Goal: Check status: Check status

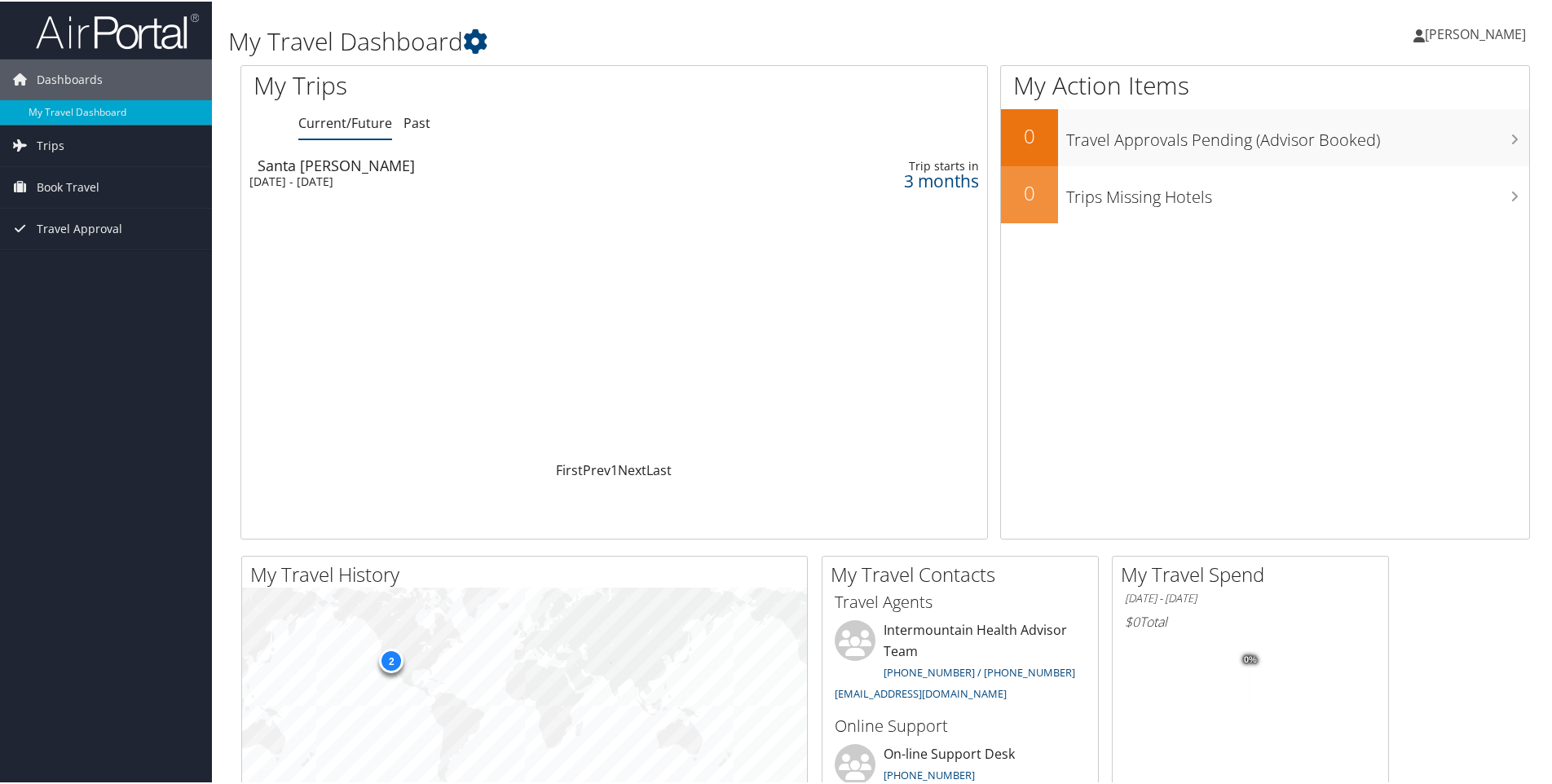
click at [336, 173] on div "[DATE] - [DATE]" at bounding box center [477, 180] width 456 height 15
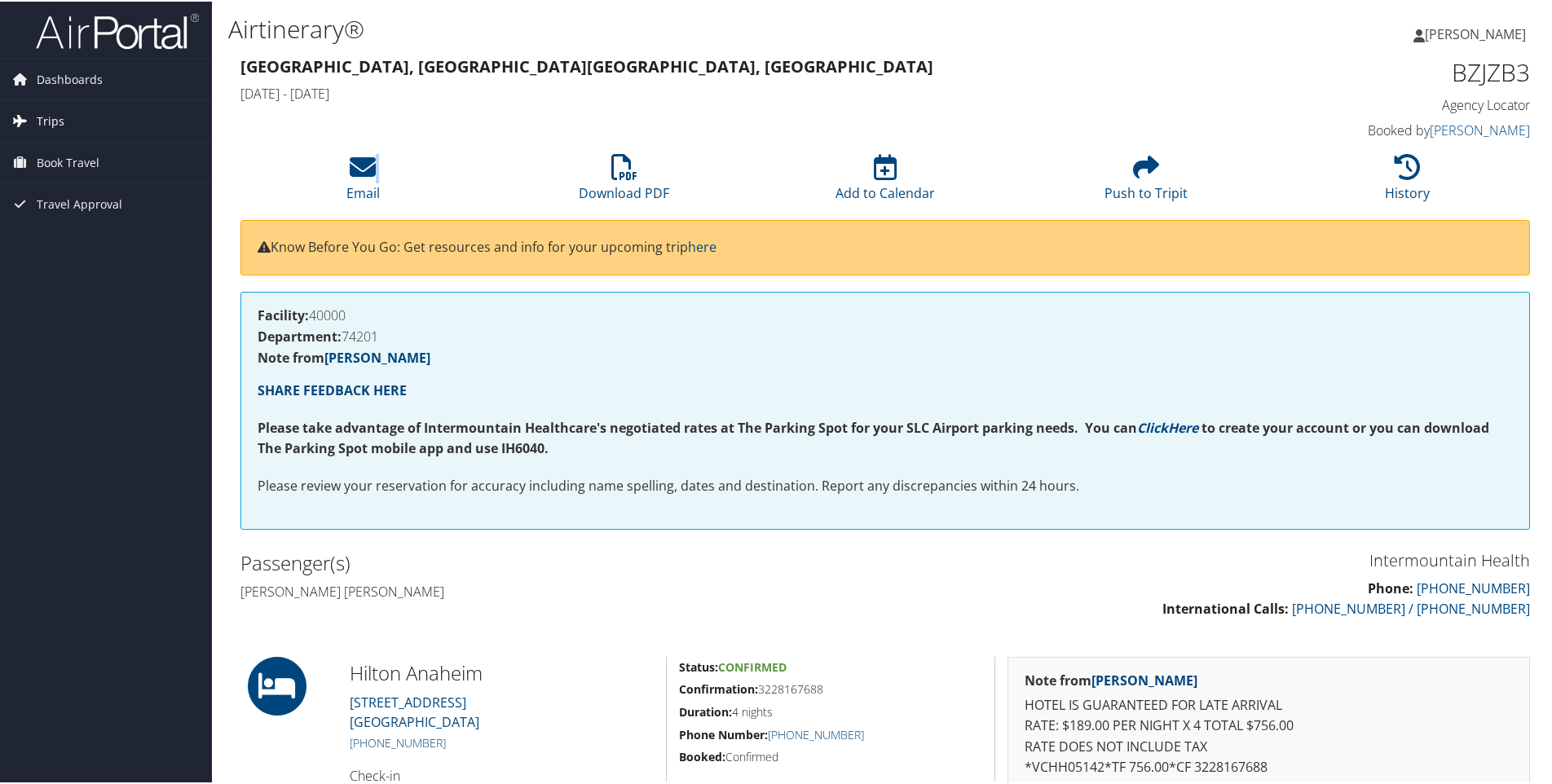
click at [50, 119] on span "Trips" at bounding box center [51, 120] width 28 height 41
click at [59, 155] on link "Current/Future Trips" at bounding box center [106, 152] width 212 height 24
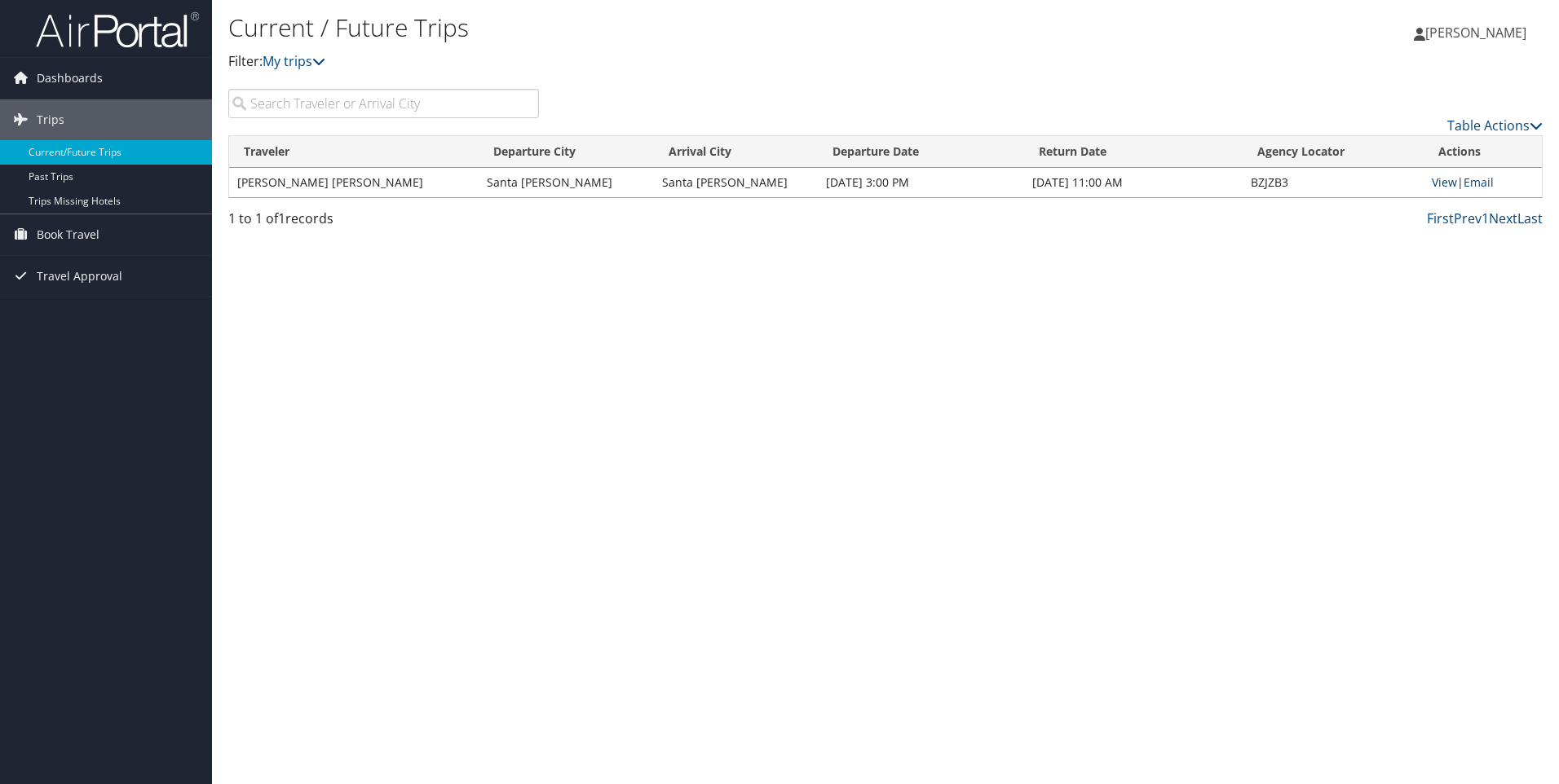
click at [1439, 183] on link "View" at bounding box center [1444, 183] width 25 height 16
click at [1457, 33] on span "[PERSON_NAME]" at bounding box center [1476, 32] width 101 height 18
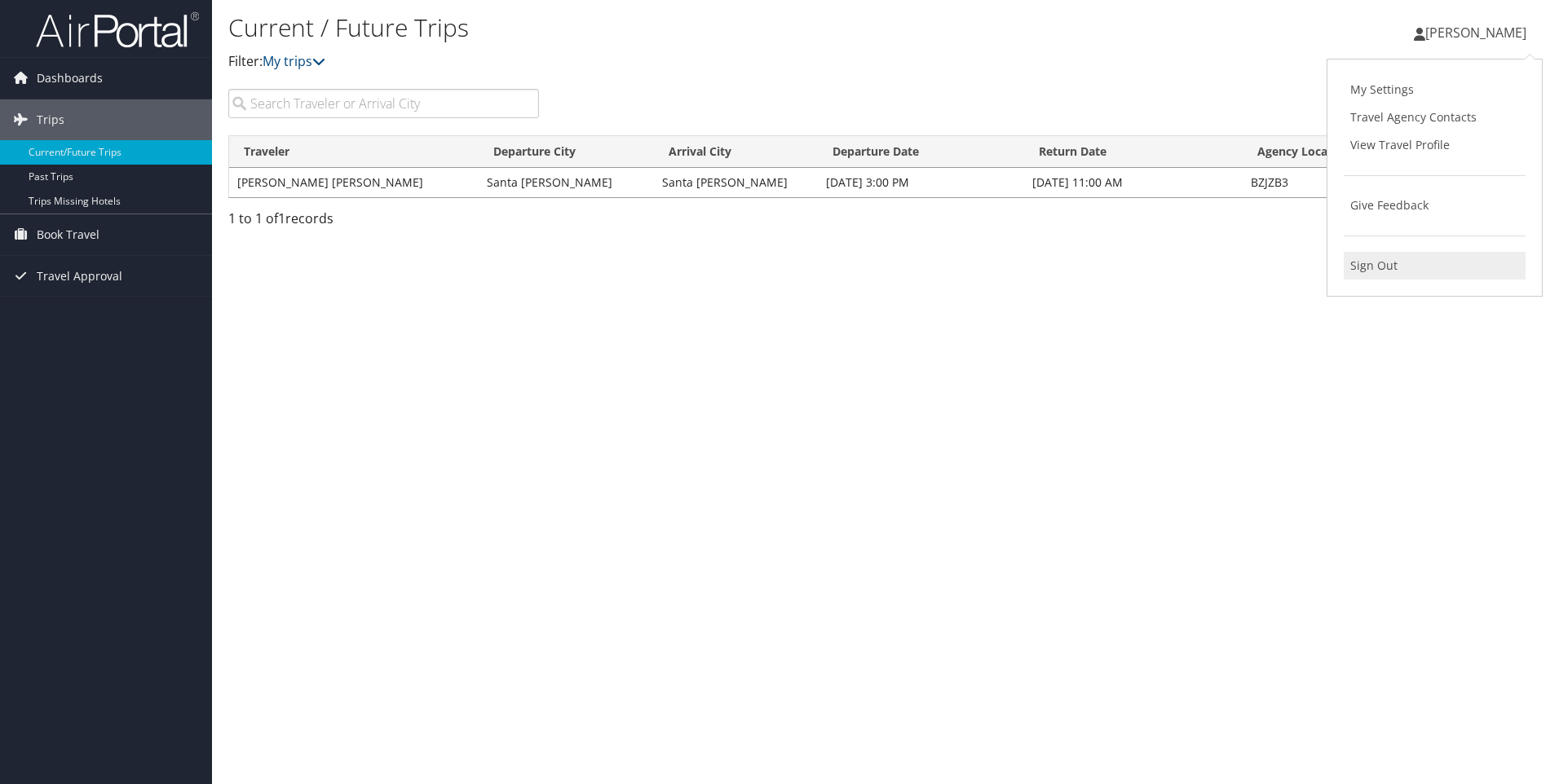
click at [1373, 267] on link "Sign Out" at bounding box center [1434, 266] width 182 height 28
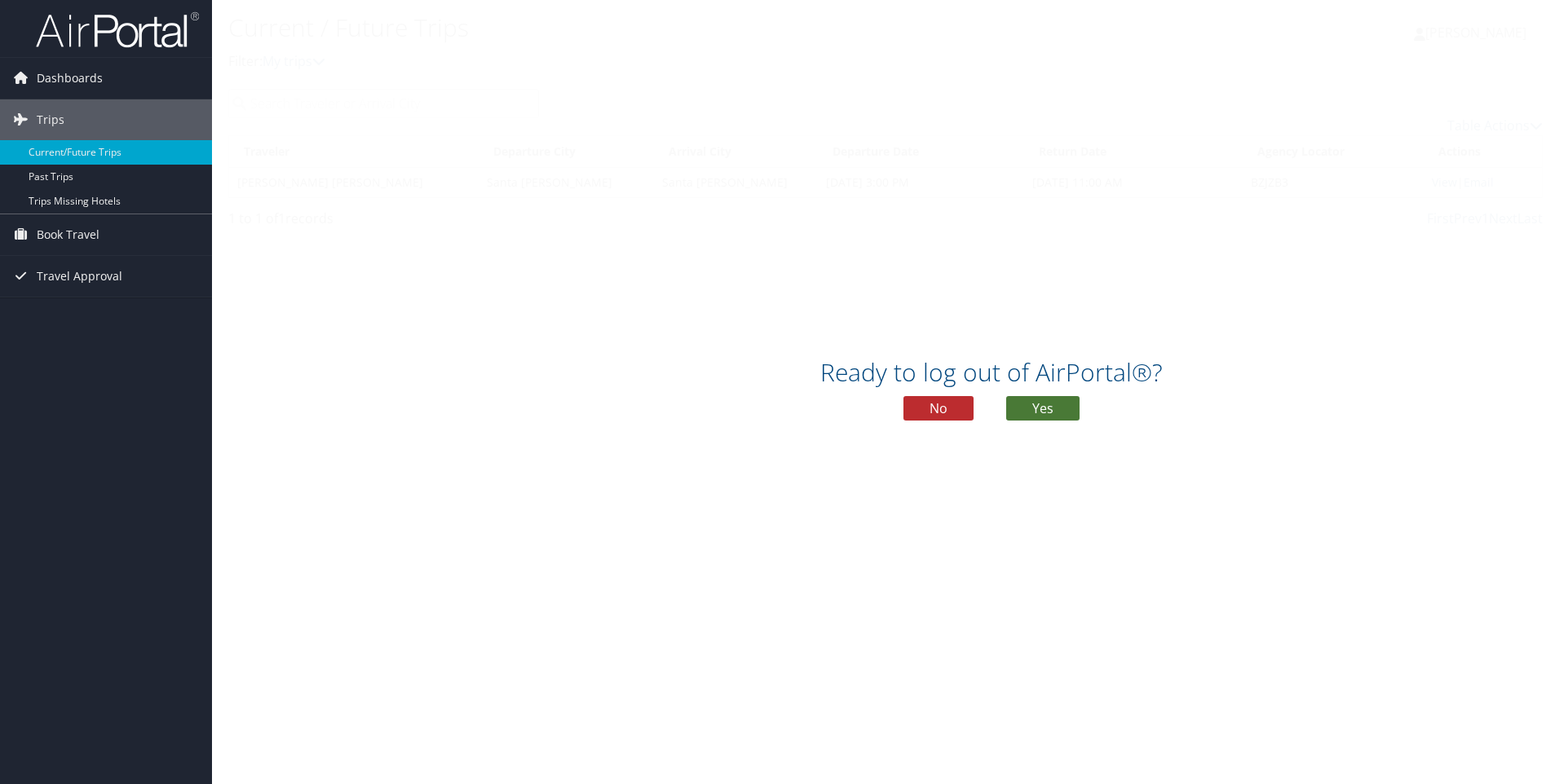
click at [1027, 404] on button "Yes" at bounding box center [1042, 408] width 73 height 24
